Goal: Task Accomplishment & Management: Complete application form

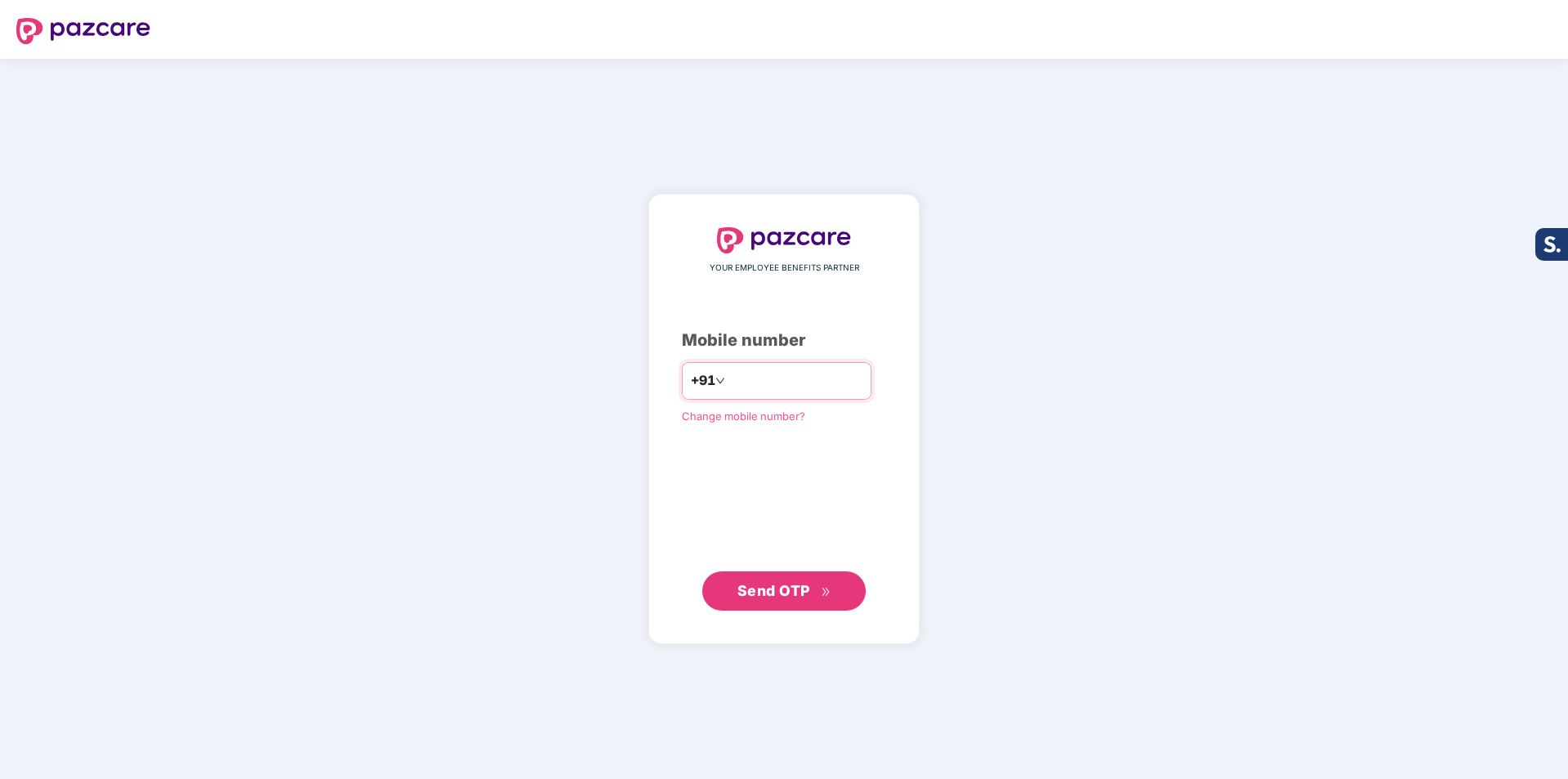
click at [798, 379] on input "number" at bounding box center [795, 381] width 134 height 26
type input "**********"
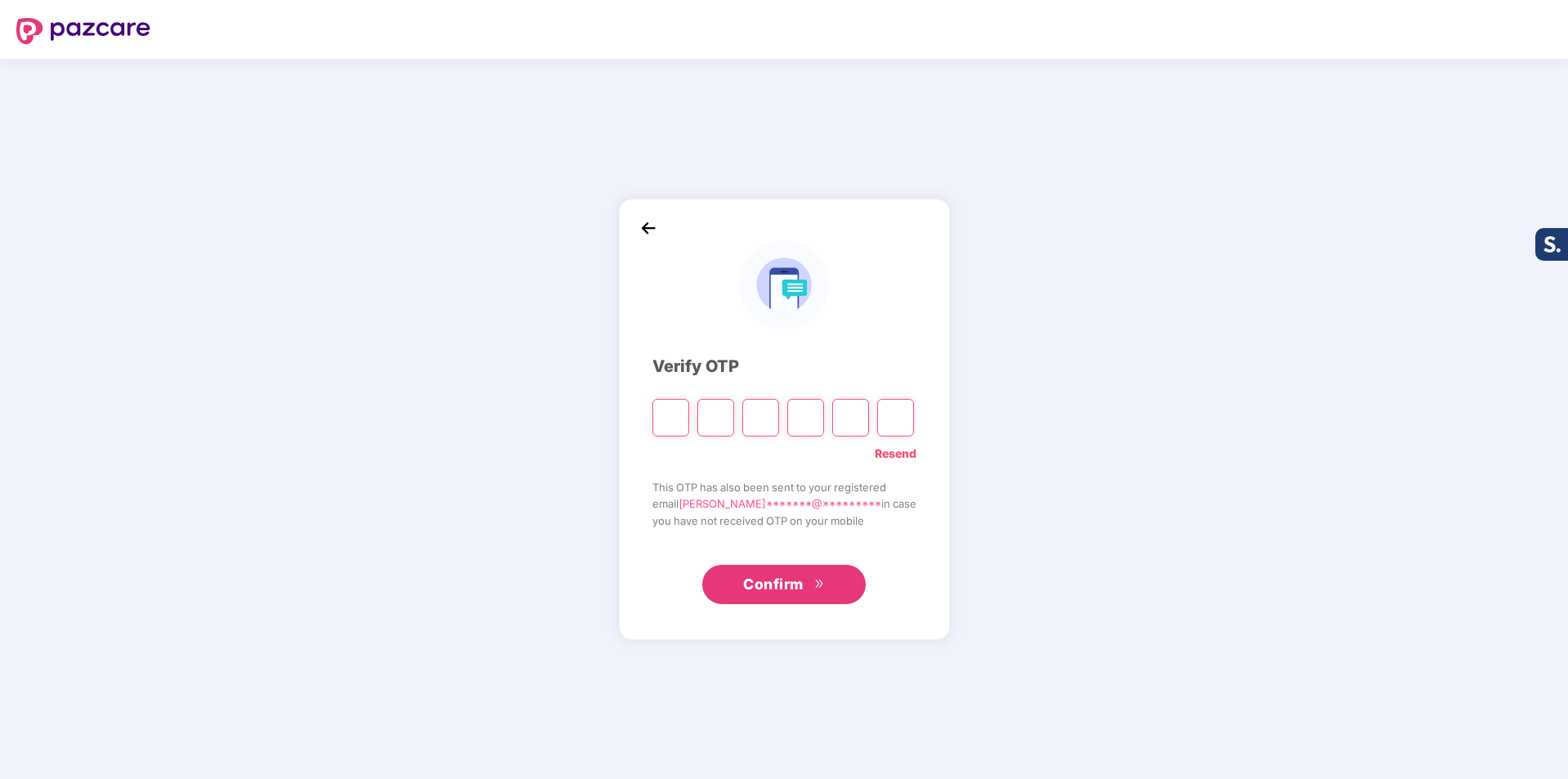
type input "*"
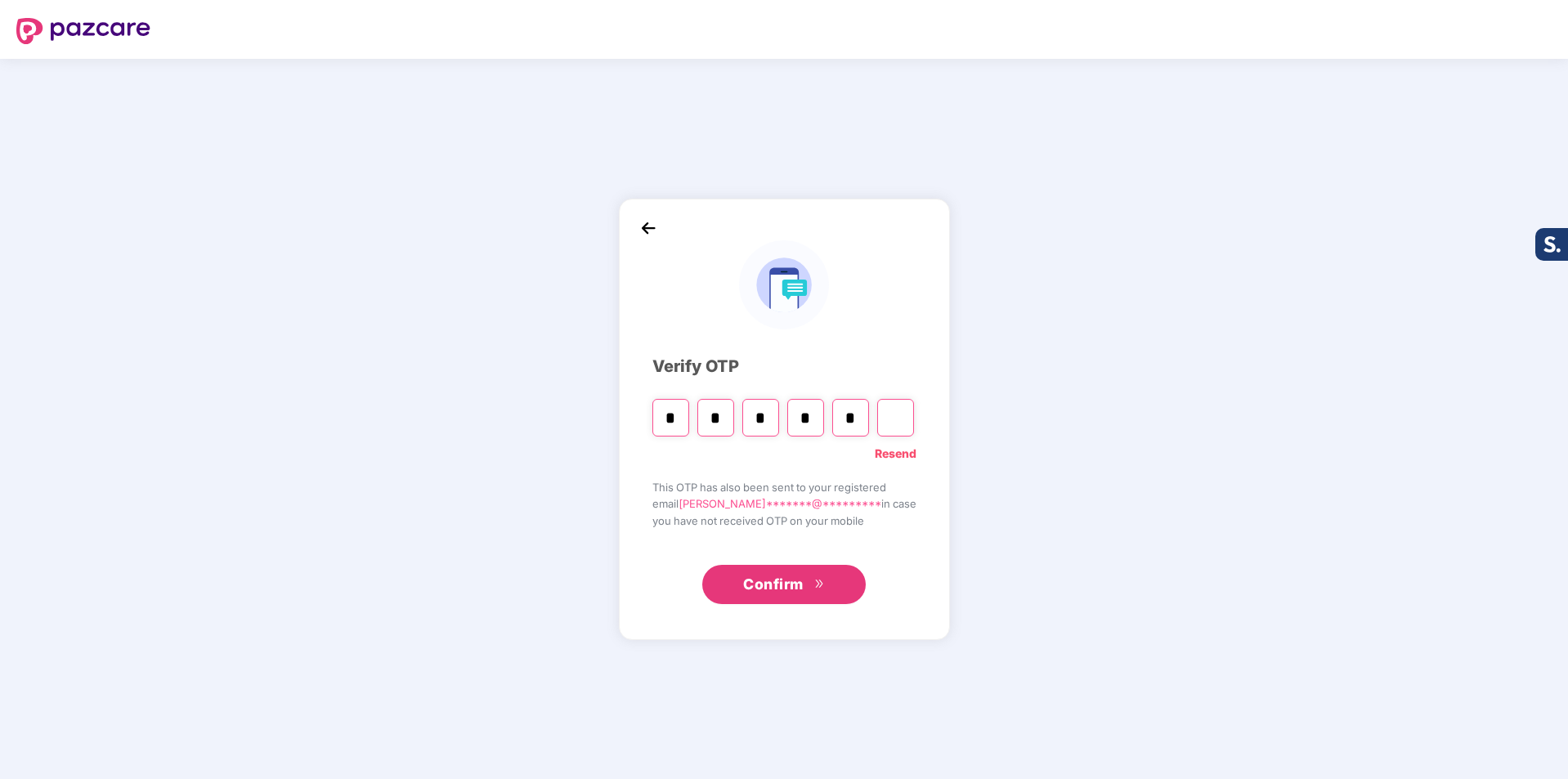
type input "*"
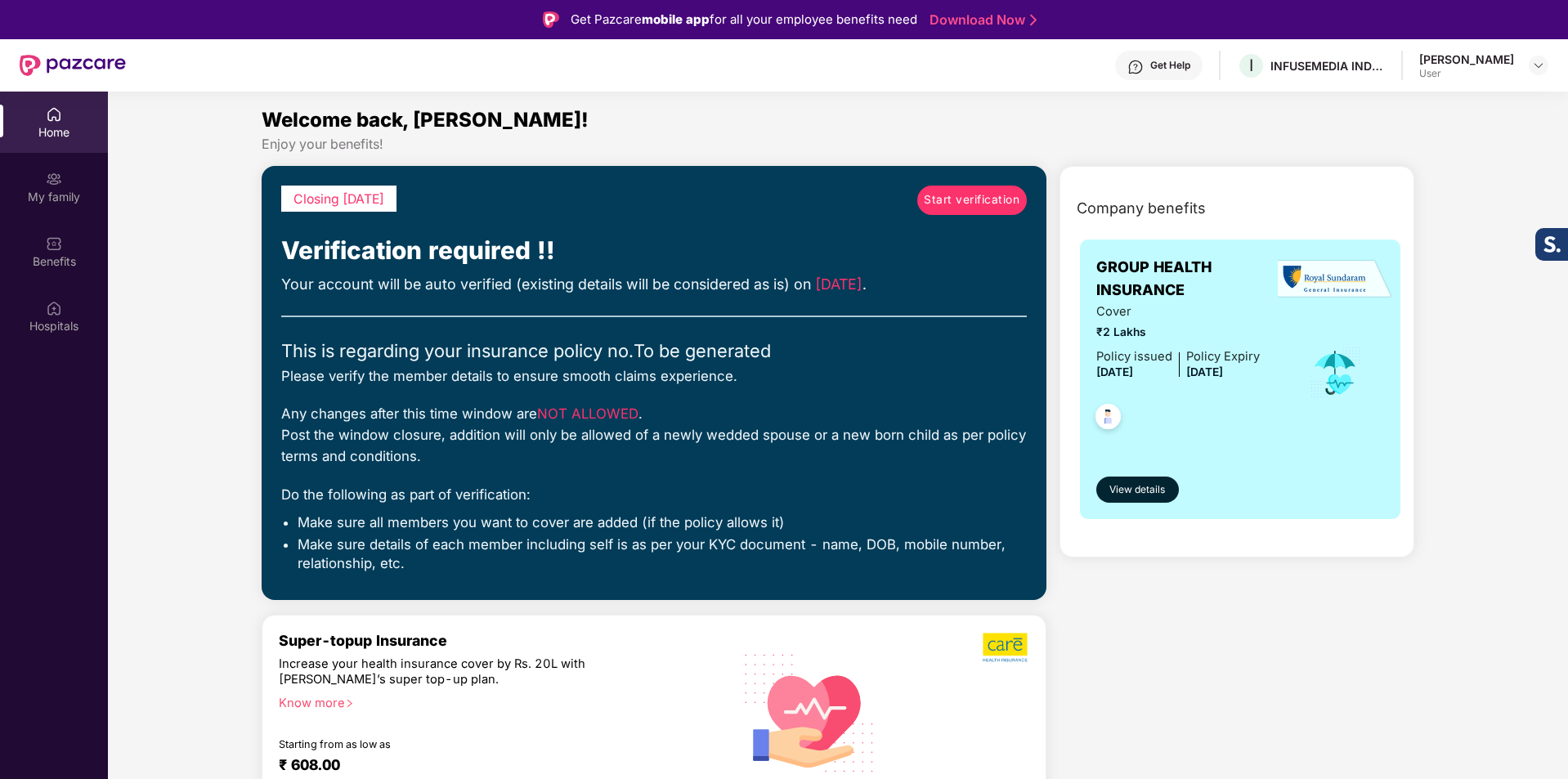
click at [979, 198] on span "Start verification" at bounding box center [971, 200] width 96 height 18
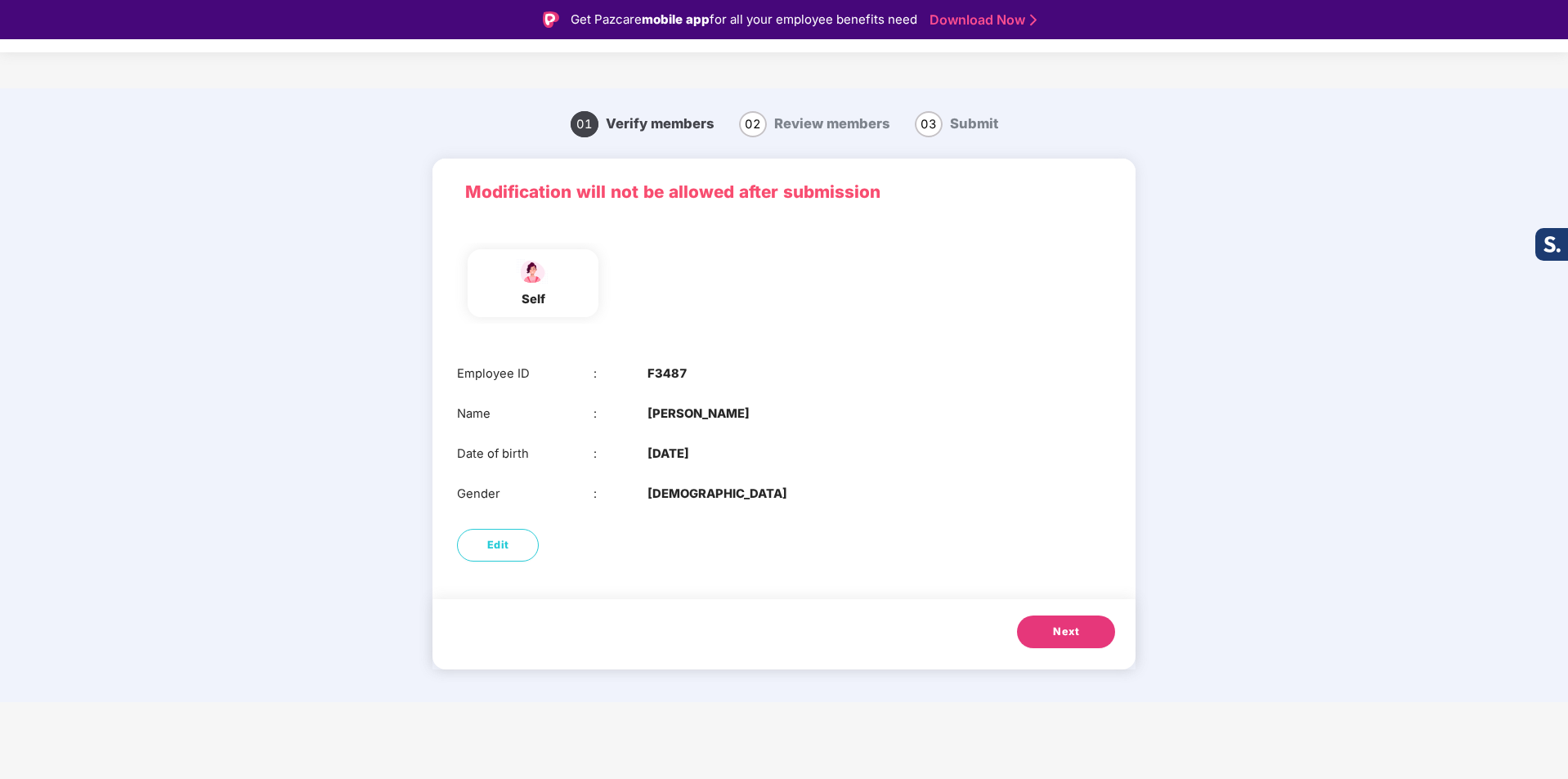
click at [1061, 630] on span "Next" at bounding box center [1065, 632] width 26 height 16
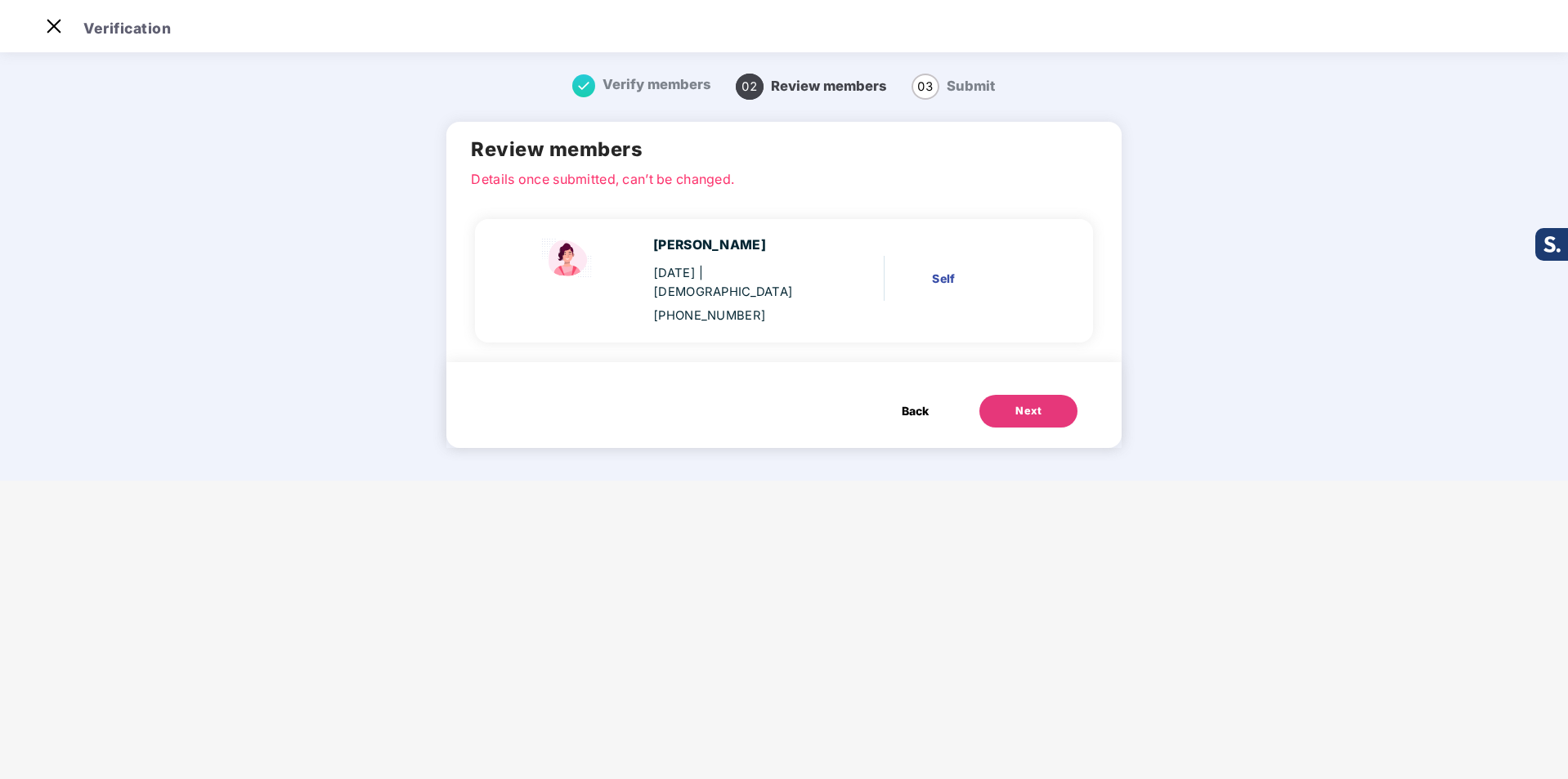
click at [1016, 403] on div "Next" at bounding box center [1028, 411] width 26 height 16
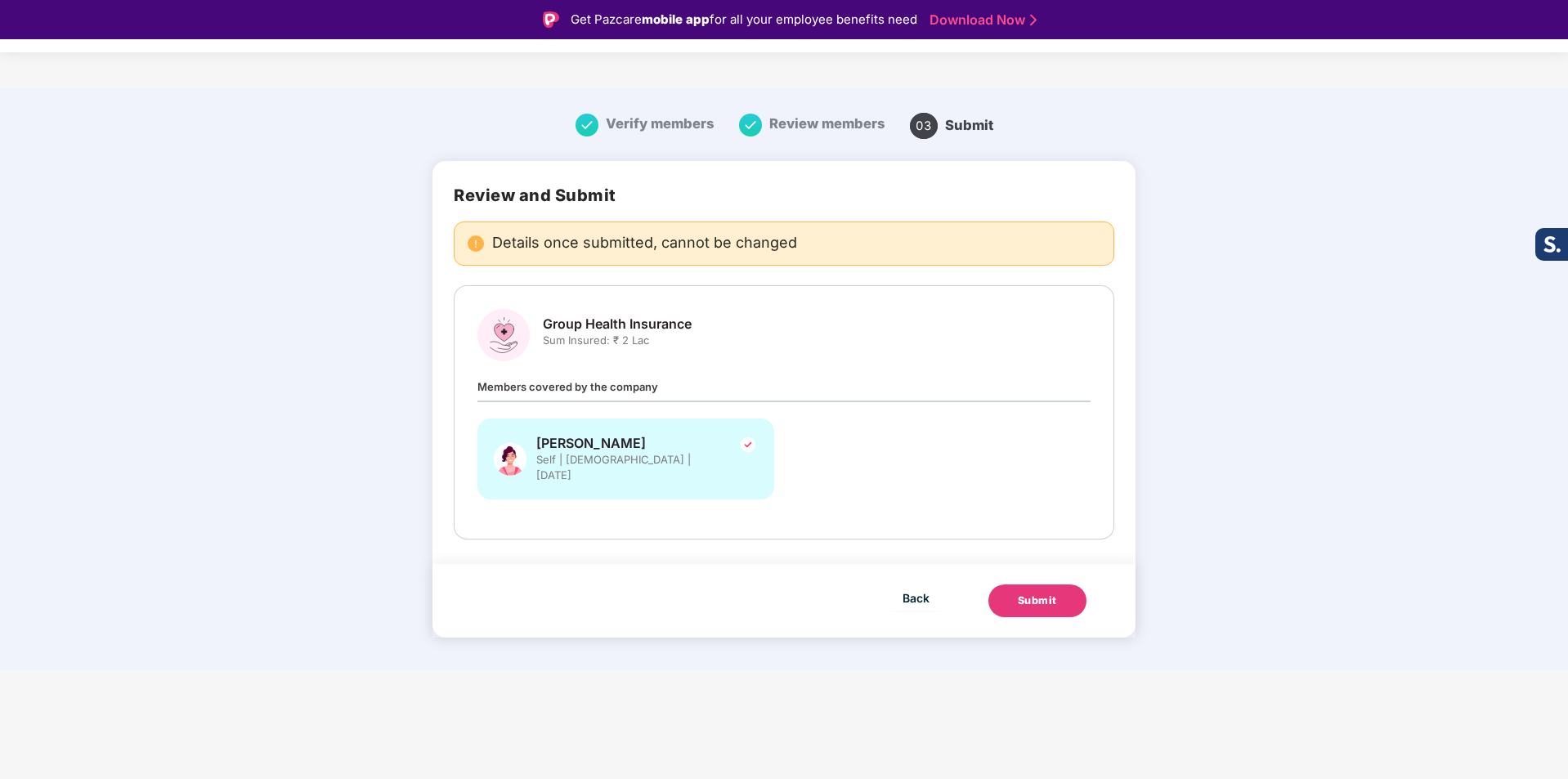
click at [1028, 593] on div "Submit" at bounding box center [1037, 601] width 40 height 16
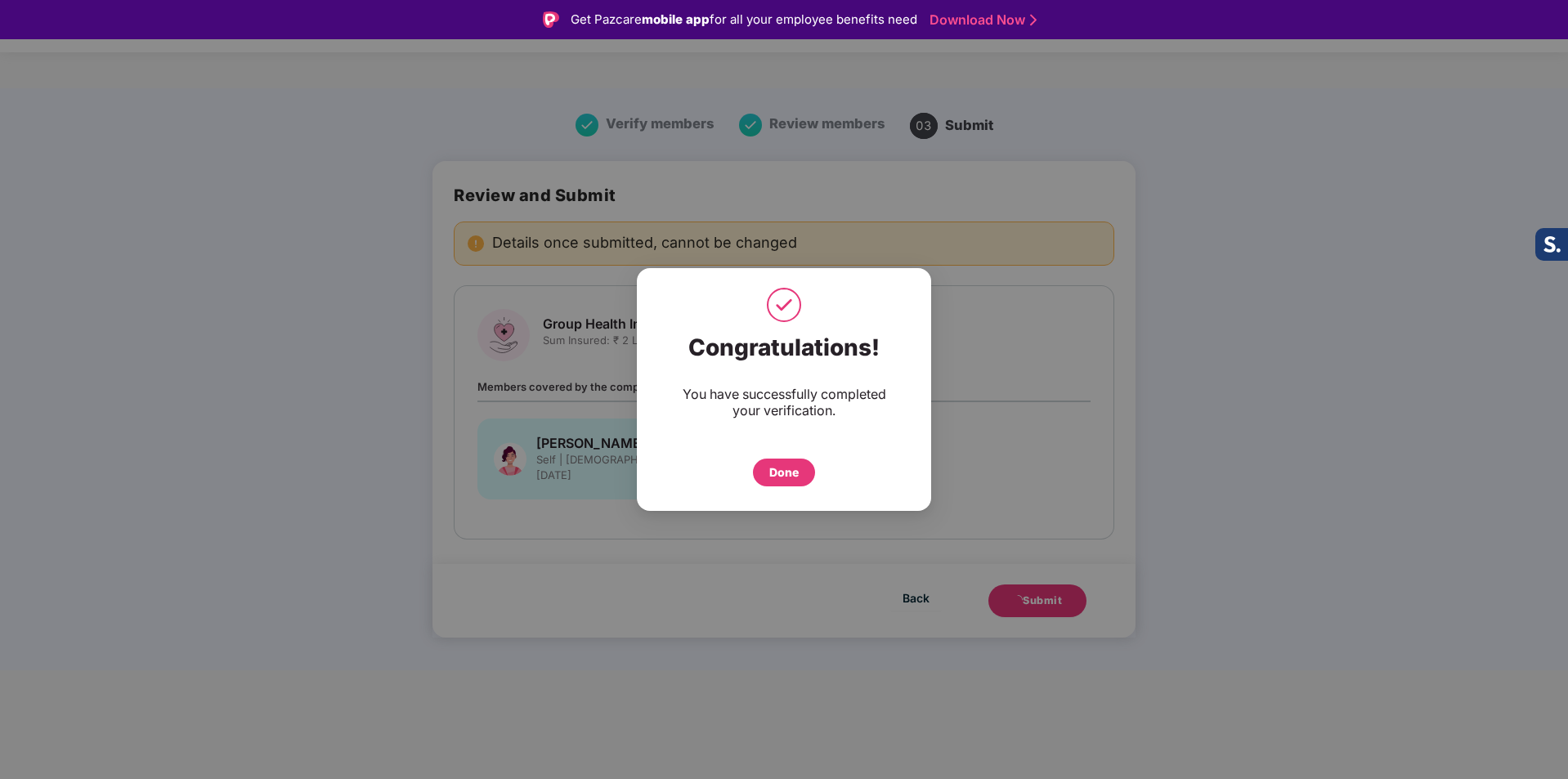
click at [778, 476] on div "Done" at bounding box center [784, 473] width 29 height 18
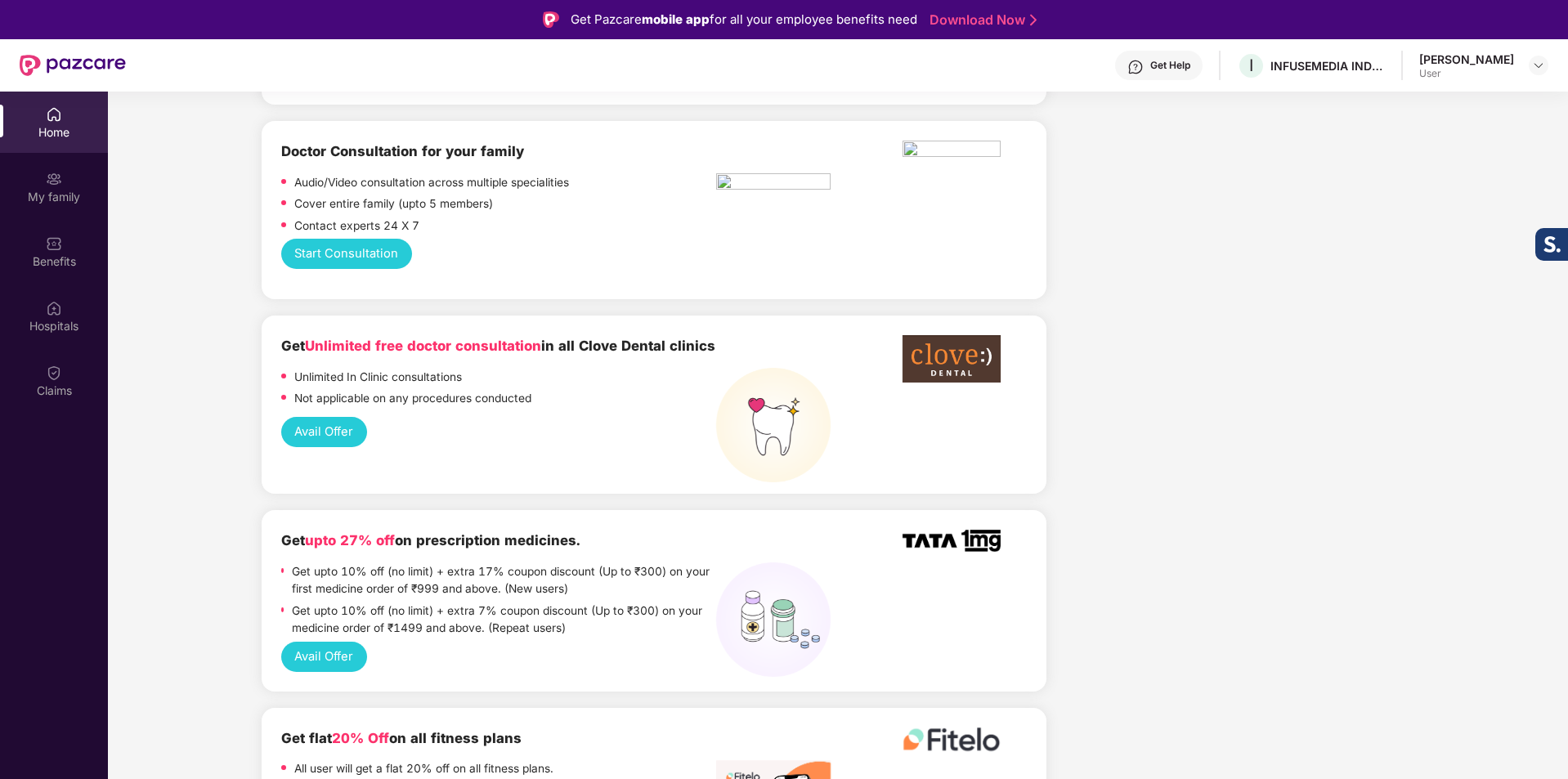
scroll to position [982, 0]
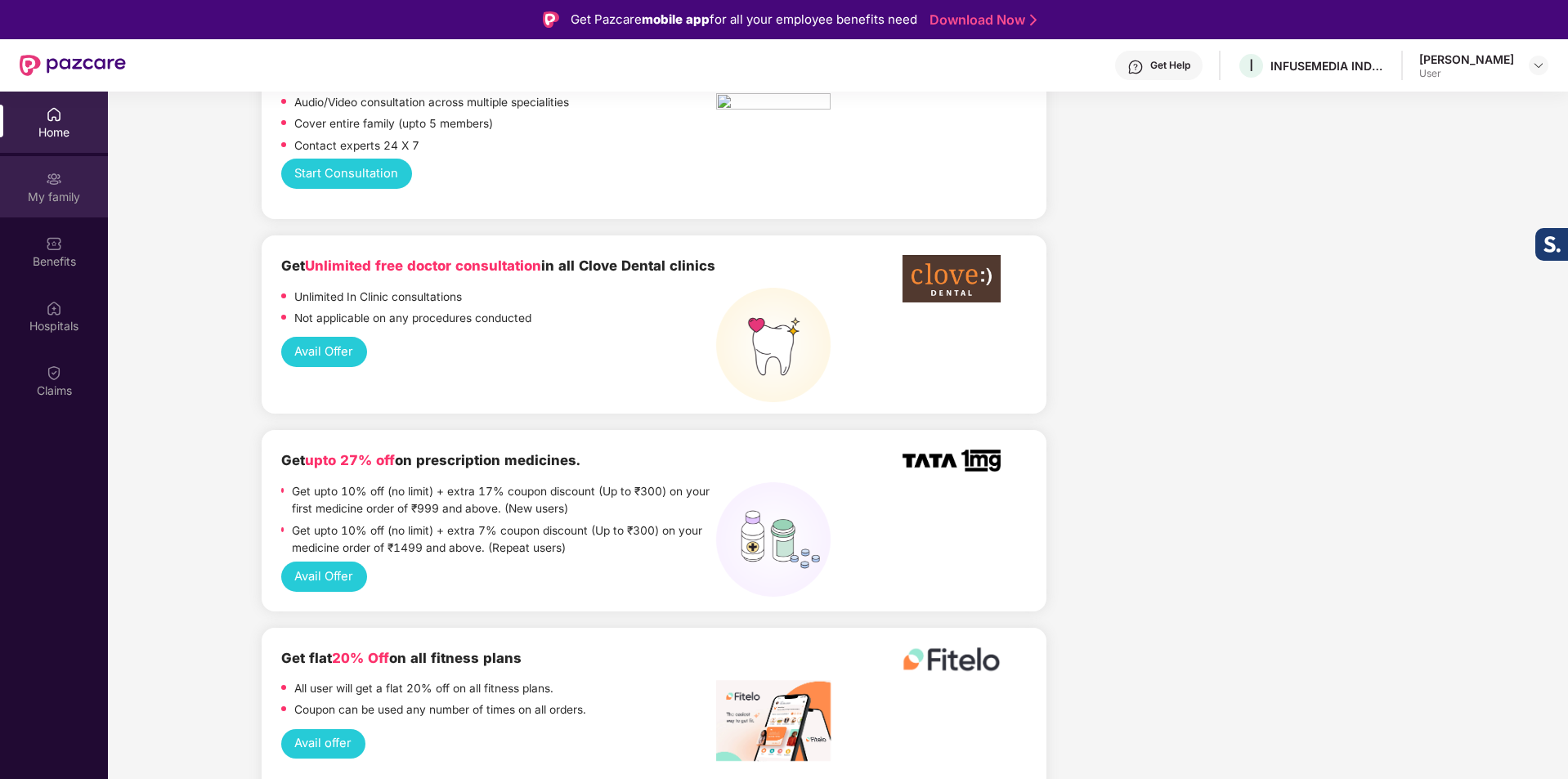
click at [49, 195] on div "My family" at bounding box center [53, 197] width 108 height 16
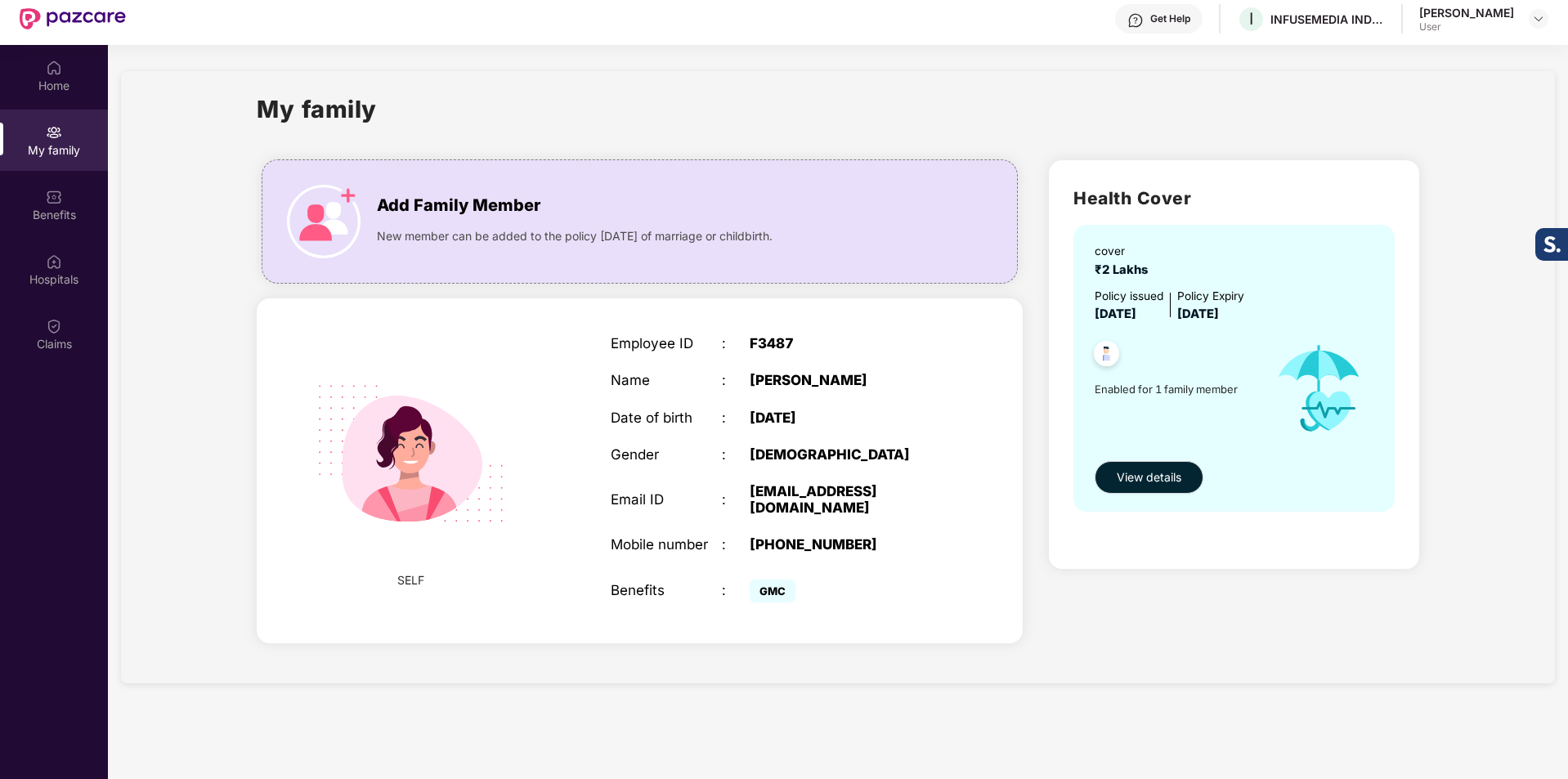
scroll to position [92, 0]
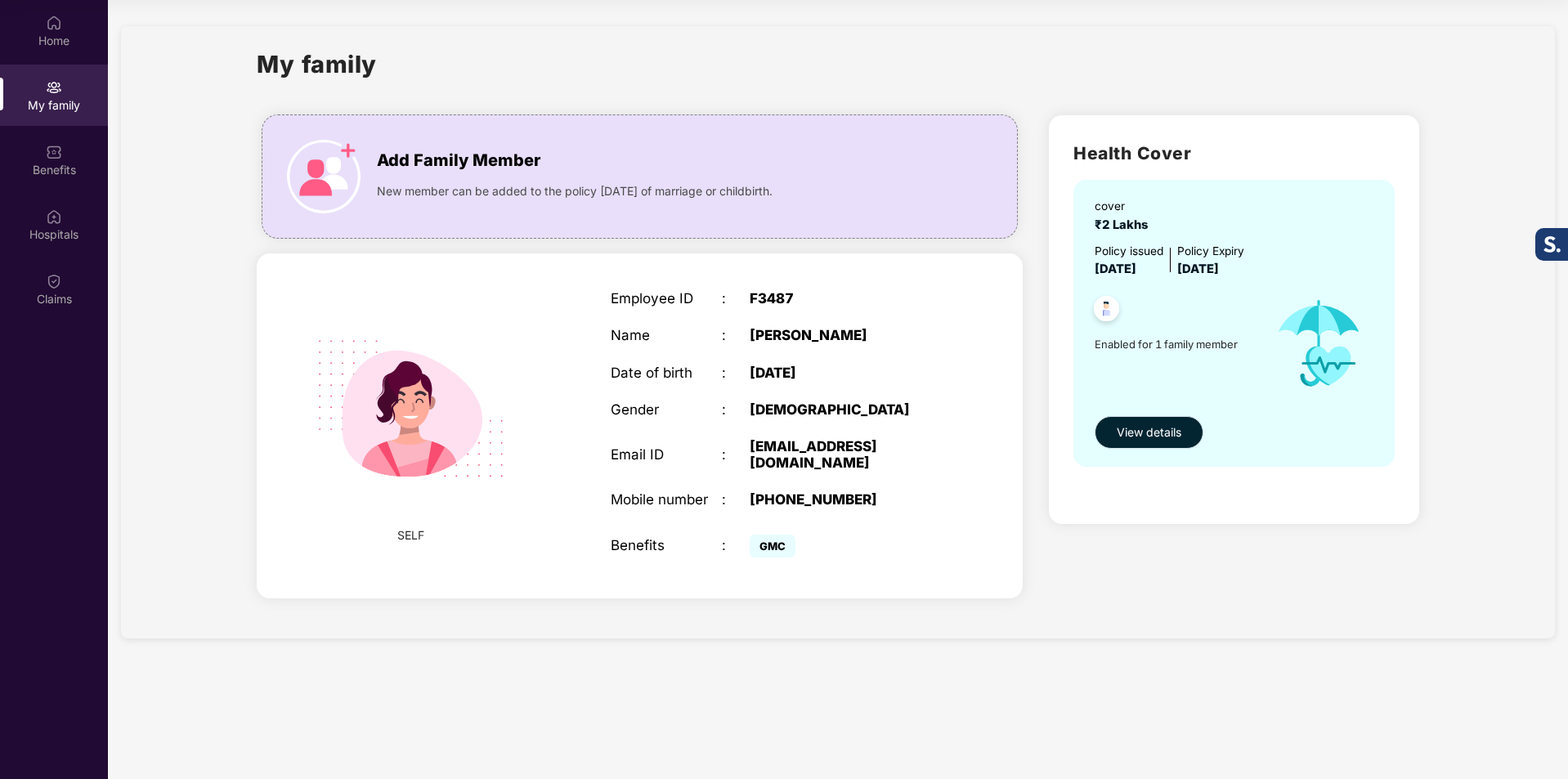
click at [1166, 432] on span "View details" at bounding box center [1149, 432] width 65 height 18
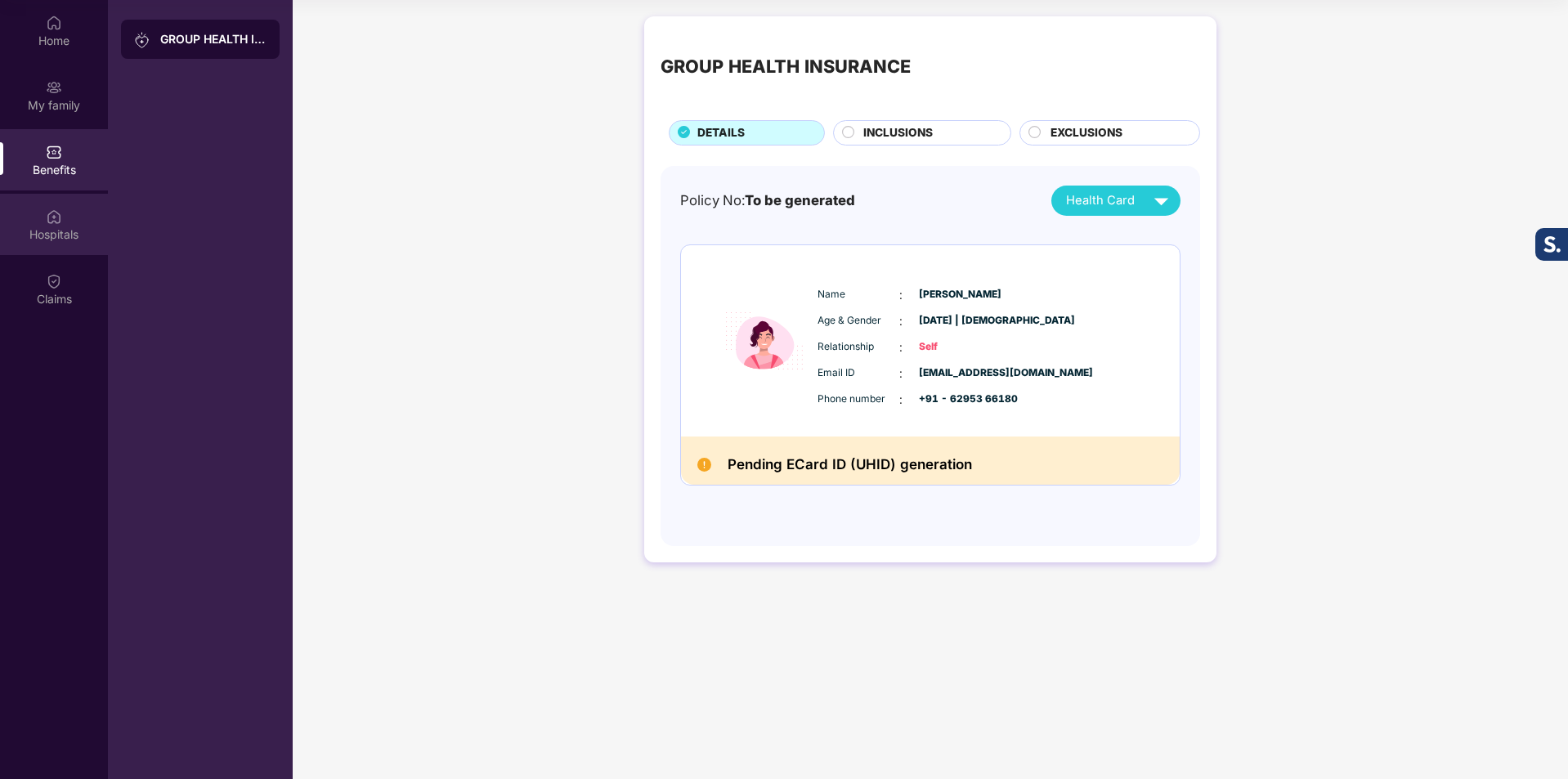
click at [68, 220] on div "Hospitals" at bounding box center [53, 224] width 108 height 61
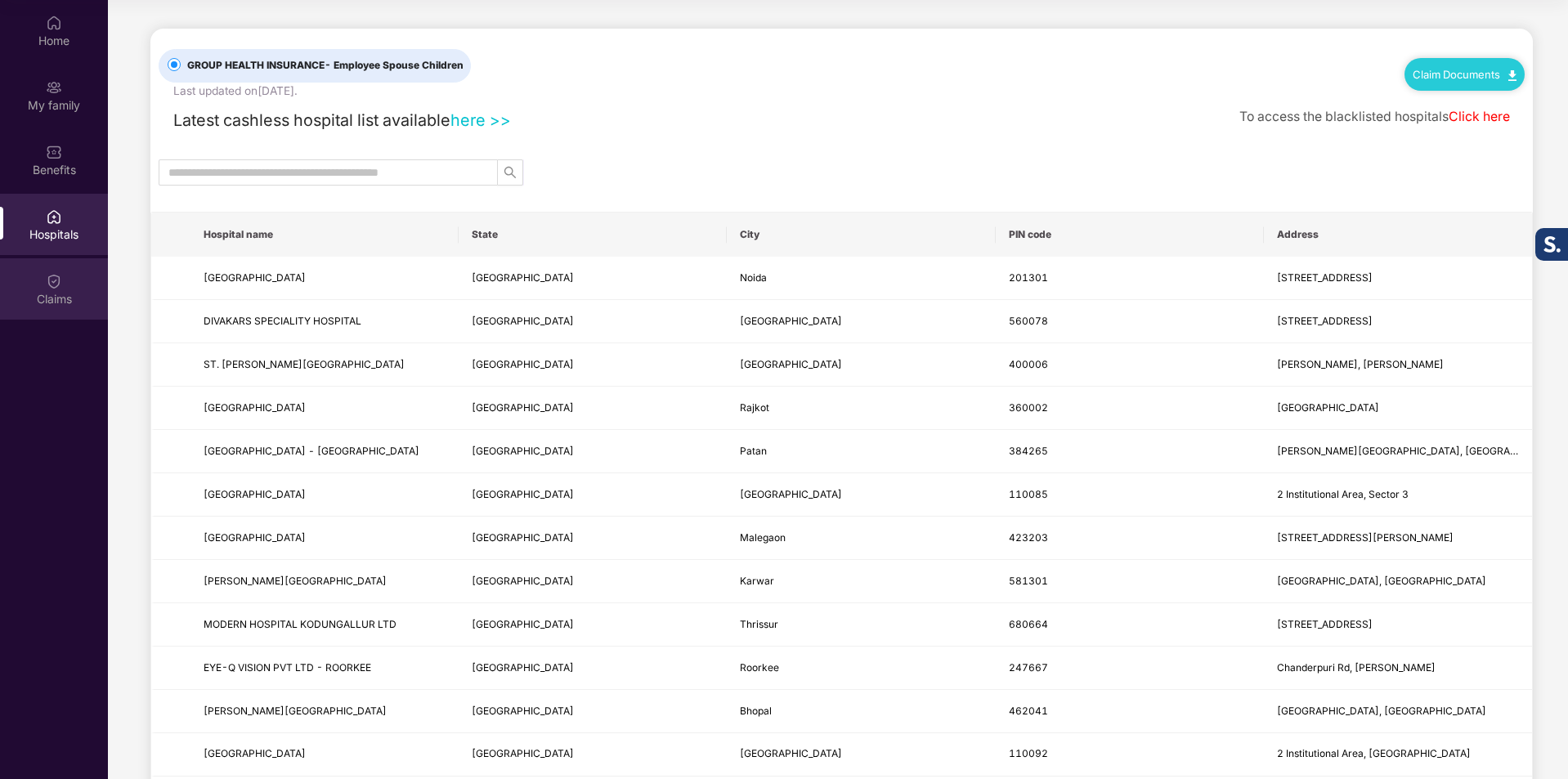
click at [55, 286] on img at bounding box center [53, 281] width 16 height 16
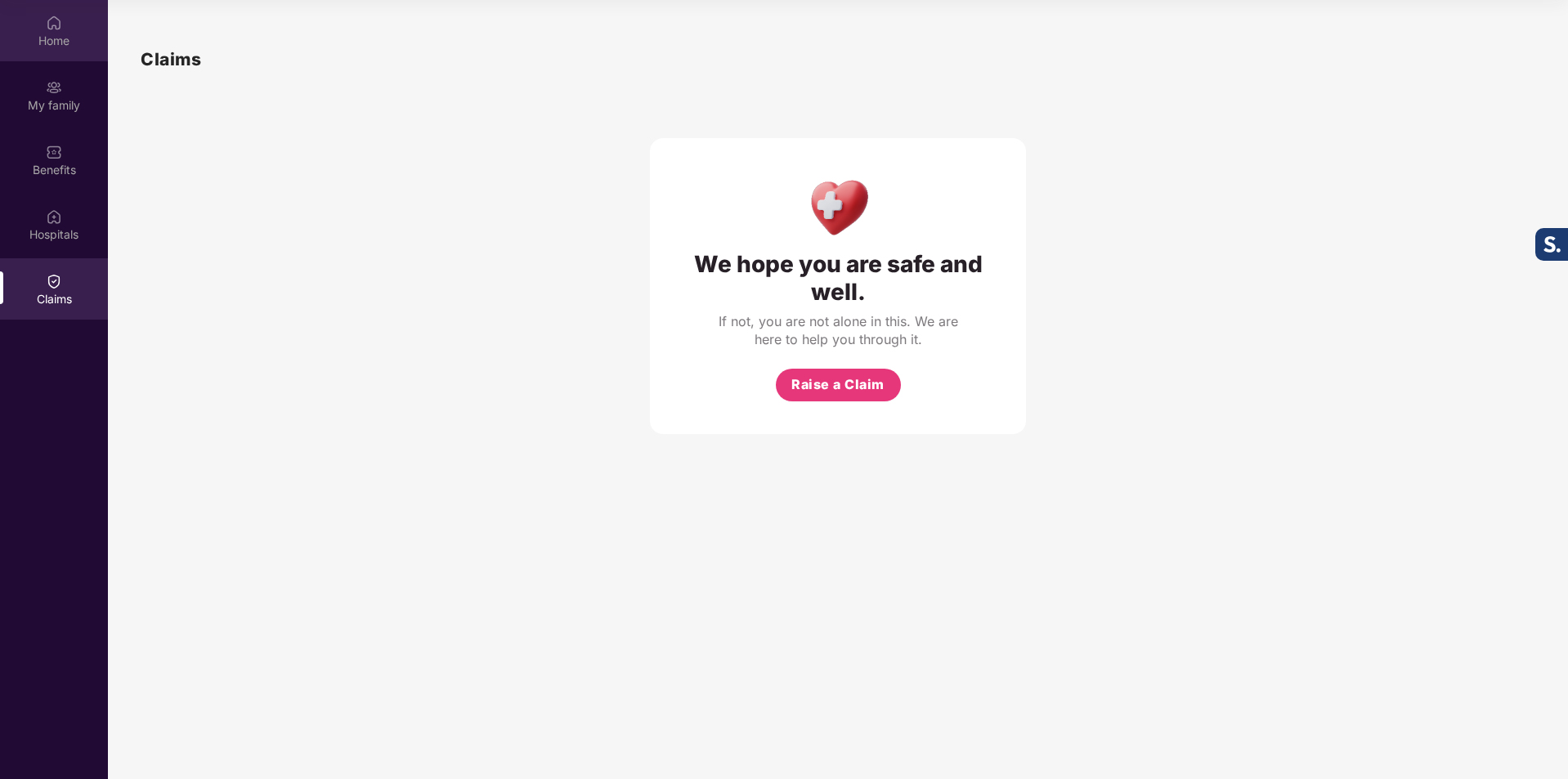
click at [29, 27] on div "Home" at bounding box center [53, 30] width 108 height 61
